Goal: Browse casually

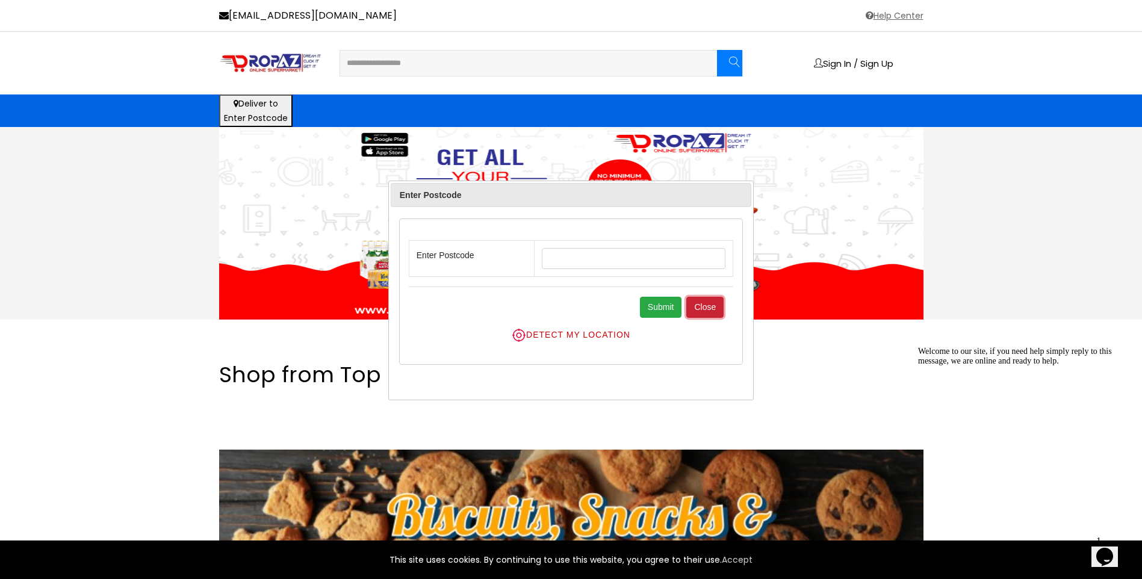
click at [706, 301] on button "Close" at bounding box center [705, 307] width 37 height 21
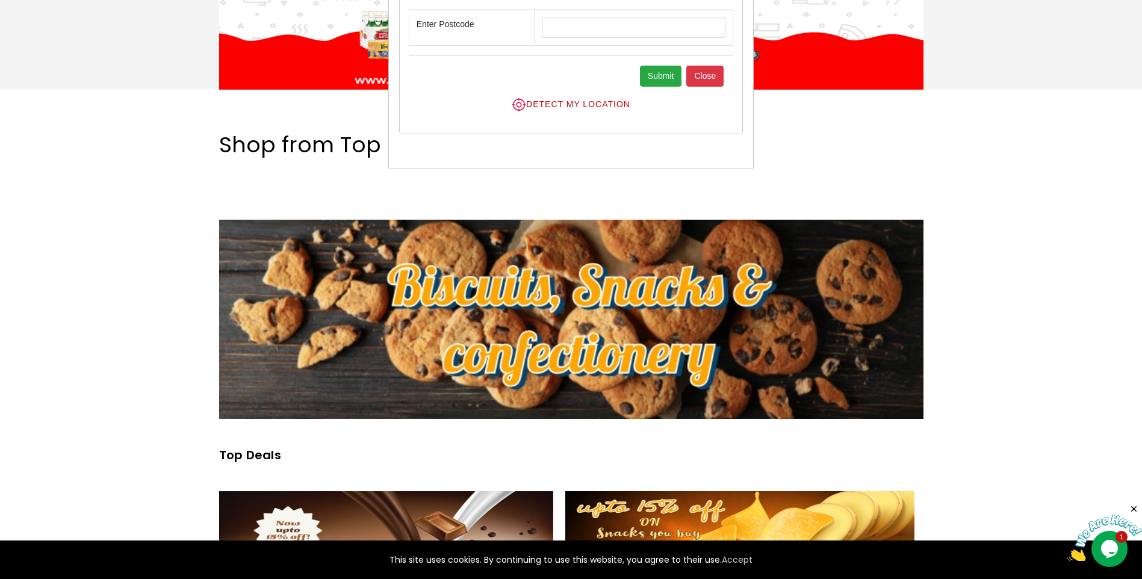
scroll to position [241, 0]
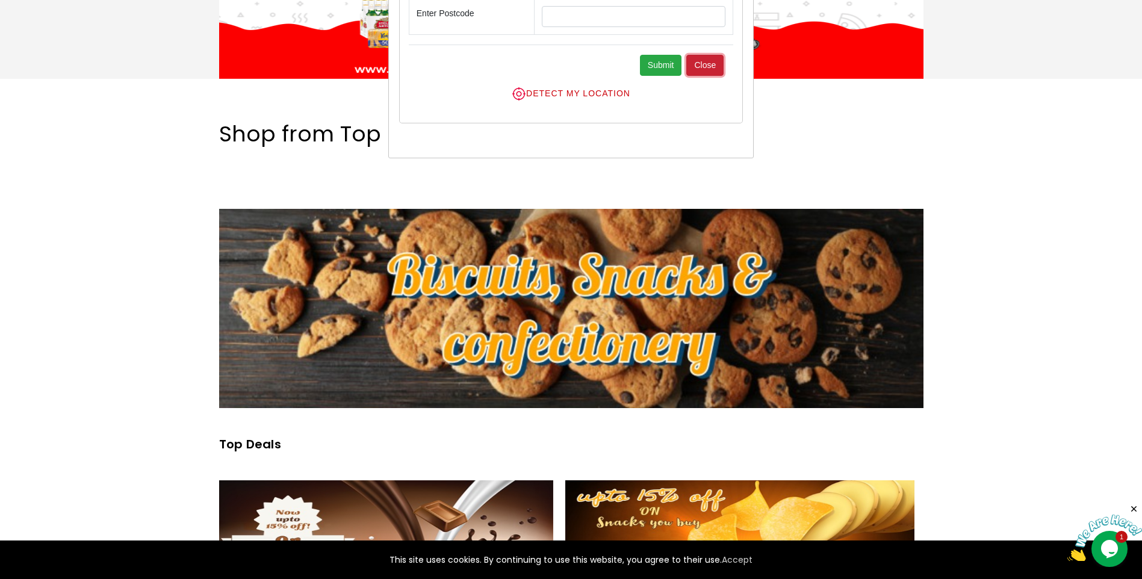
click at [690, 63] on button "Close" at bounding box center [705, 65] width 37 height 21
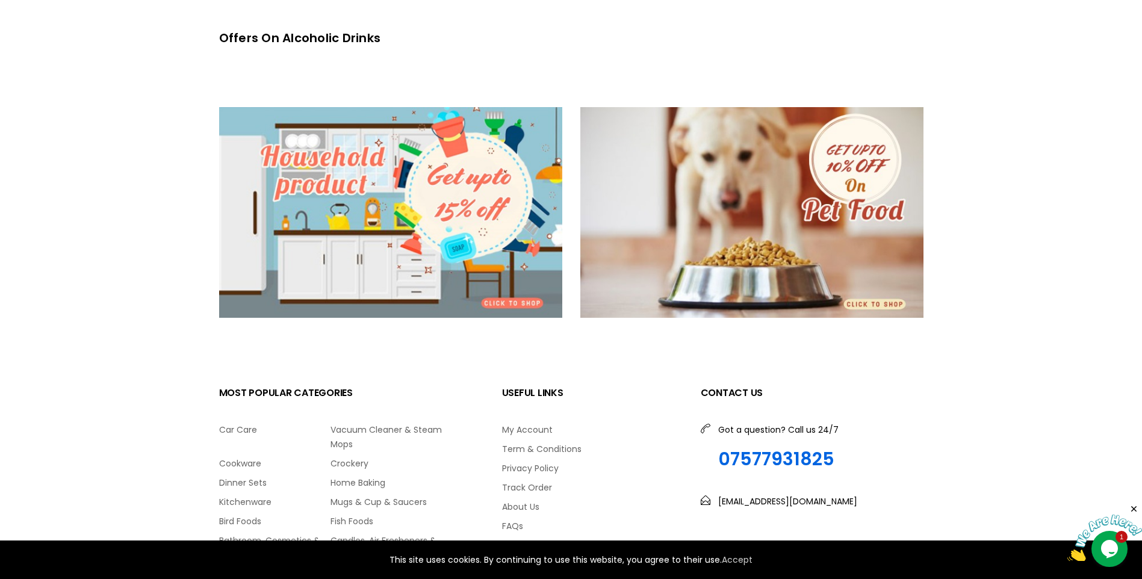
scroll to position [2168, 0]
